Goal: Communication & Community: Answer question/provide support

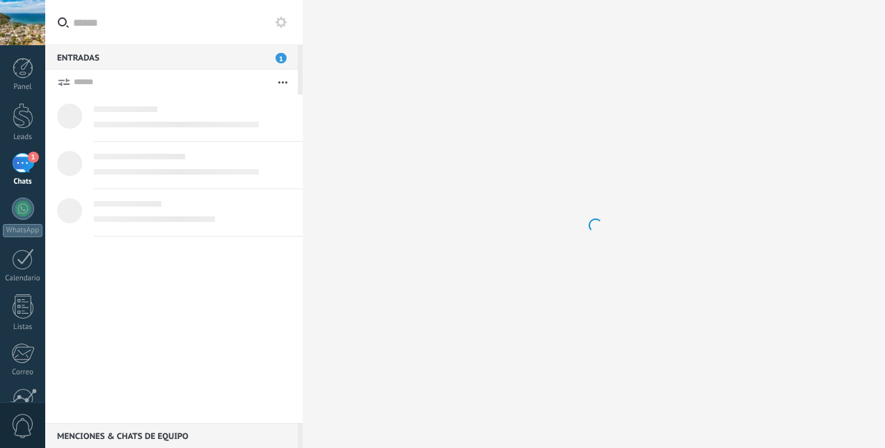
click at [21, 164] on div "1" at bounding box center [23, 163] width 22 height 20
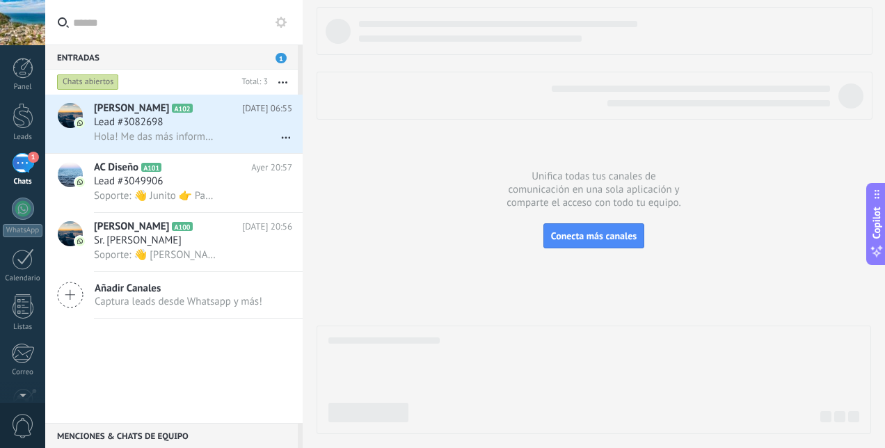
click at [151, 244] on div "Sr. [PERSON_NAME]" at bounding box center [193, 241] width 198 height 14
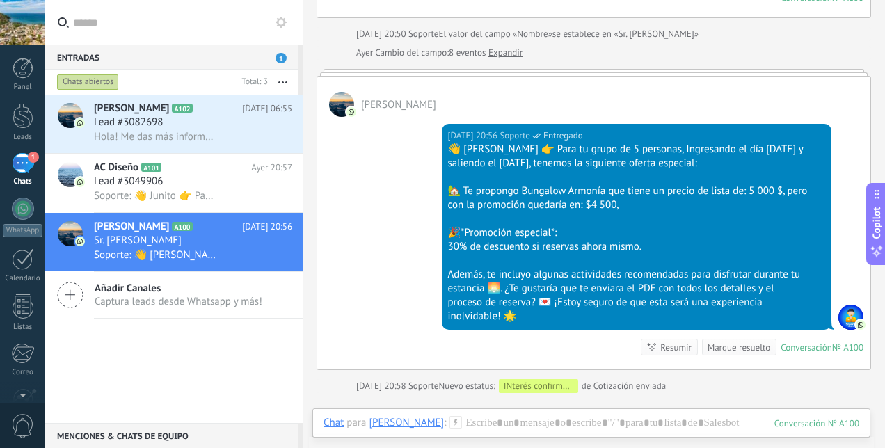
scroll to position [1148, 0]
